Goal: Task Accomplishment & Management: Use online tool/utility

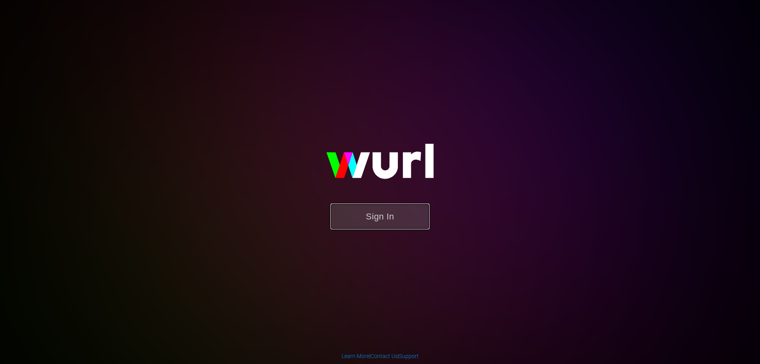
click at [382, 220] on button "Sign In" at bounding box center [380, 217] width 99 height 26
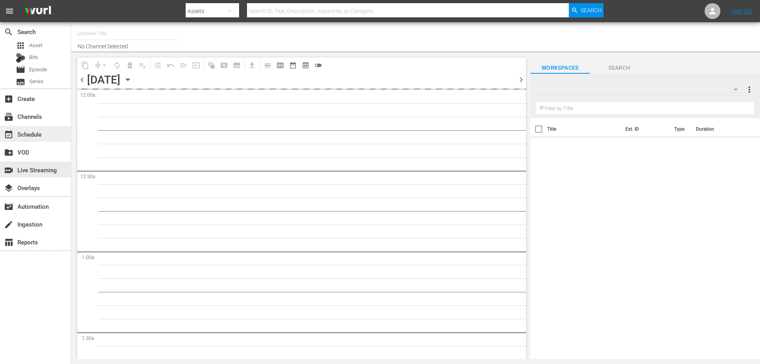
type input "Lacrosse TV (Playout) (1507)"
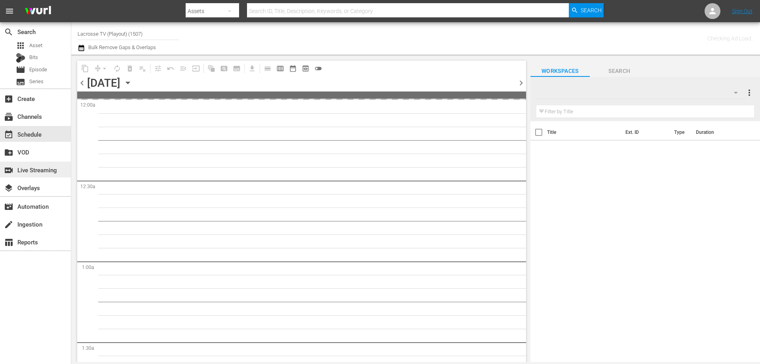
click at [44, 170] on div "switch_video Live Streaming" at bounding box center [22, 168] width 44 height 7
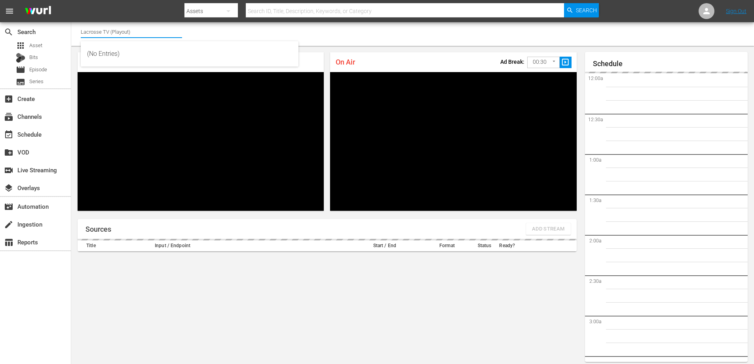
click at [137, 38] on input "Lacrosse TV (Playout)" at bounding box center [131, 31] width 101 height 19
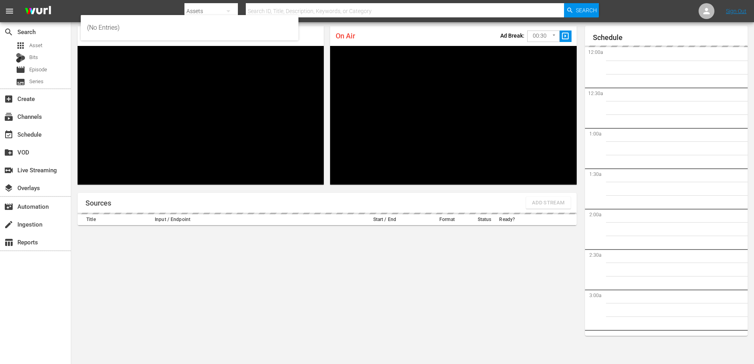
scroll to position [1652, 0]
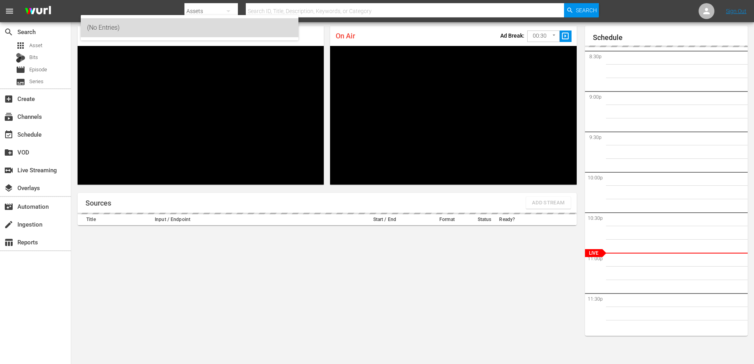
drag, startPoint x: 112, startPoint y: 28, endPoint x: 89, endPoint y: 22, distance: 22.9
click at [89, 22] on div "(No Entries)" at bounding box center [189, 27] width 205 height 19
type input "(No Entries)"
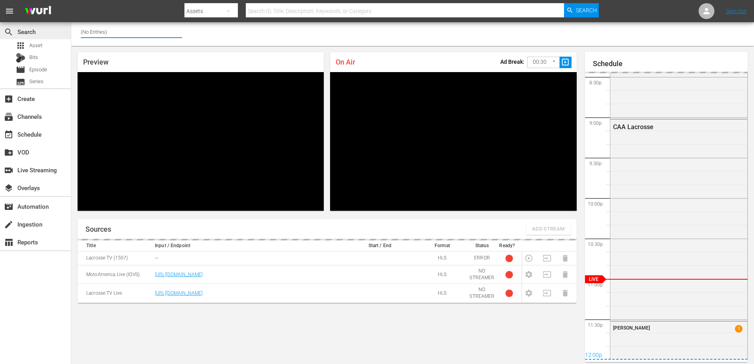
drag, startPoint x: 151, startPoint y: 30, endPoint x: 53, endPoint y: 31, distance: 98.6
click at [71, 0] on div "search Search apps Asset Bits movie Episode subtitles Series add_box Create sub…" at bounding box center [412, 0] width 683 height 0
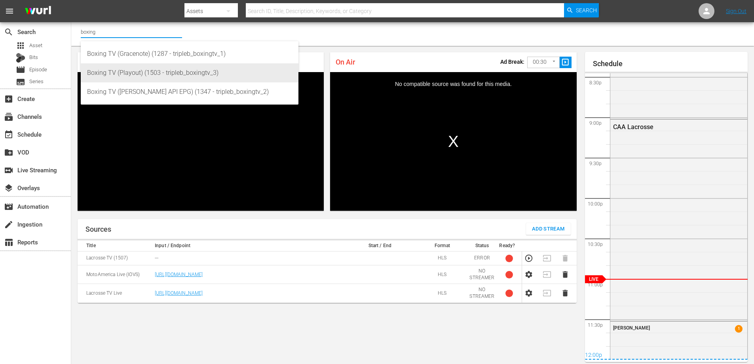
click at [131, 74] on div "Boxing TV (Playout) (1503 - tripleb_boxingtv_3)" at bounding box center [189, 72] width 205 height 19
type input "Boxing TV (Playout) (1503 - tripleb_boxingtv_3)"
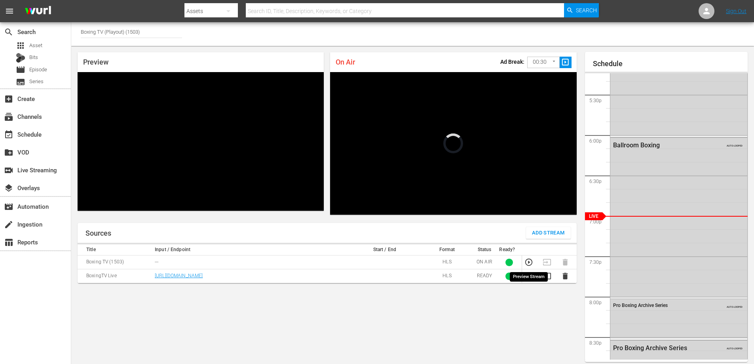
click at [527, 261] on icon "button" at bounding box center [529, 262] width 9 height 9
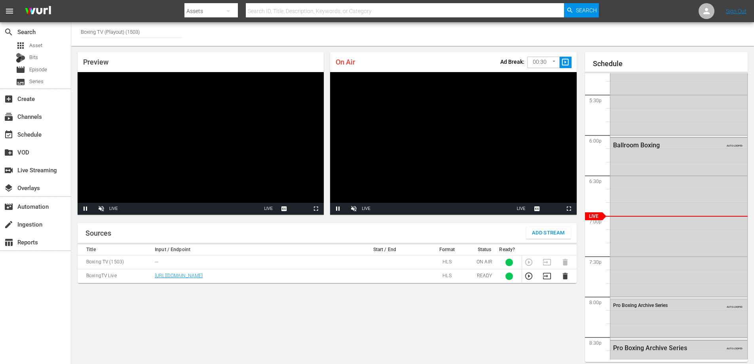
click at [379, 315] on div "Sources Add Stream Title Input / Endpoint Start / End Format Status Ready? Boxi…" at bounding box center [327, 307] width 499 height 169
